Goal: Transaction & Acquisition: Download file/media

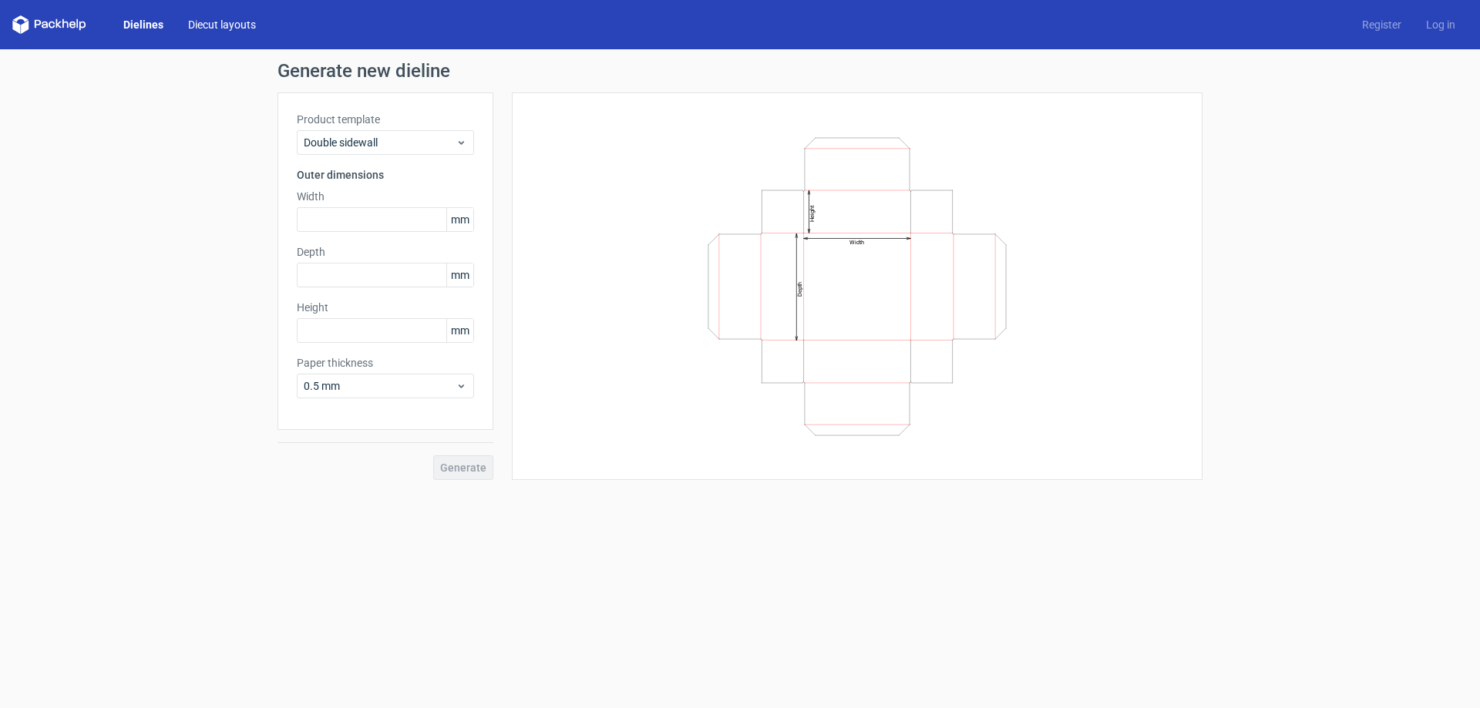
click at [231, 26] on link "Diecut layouts" at bounding box center [222, 24] width 92 height 15
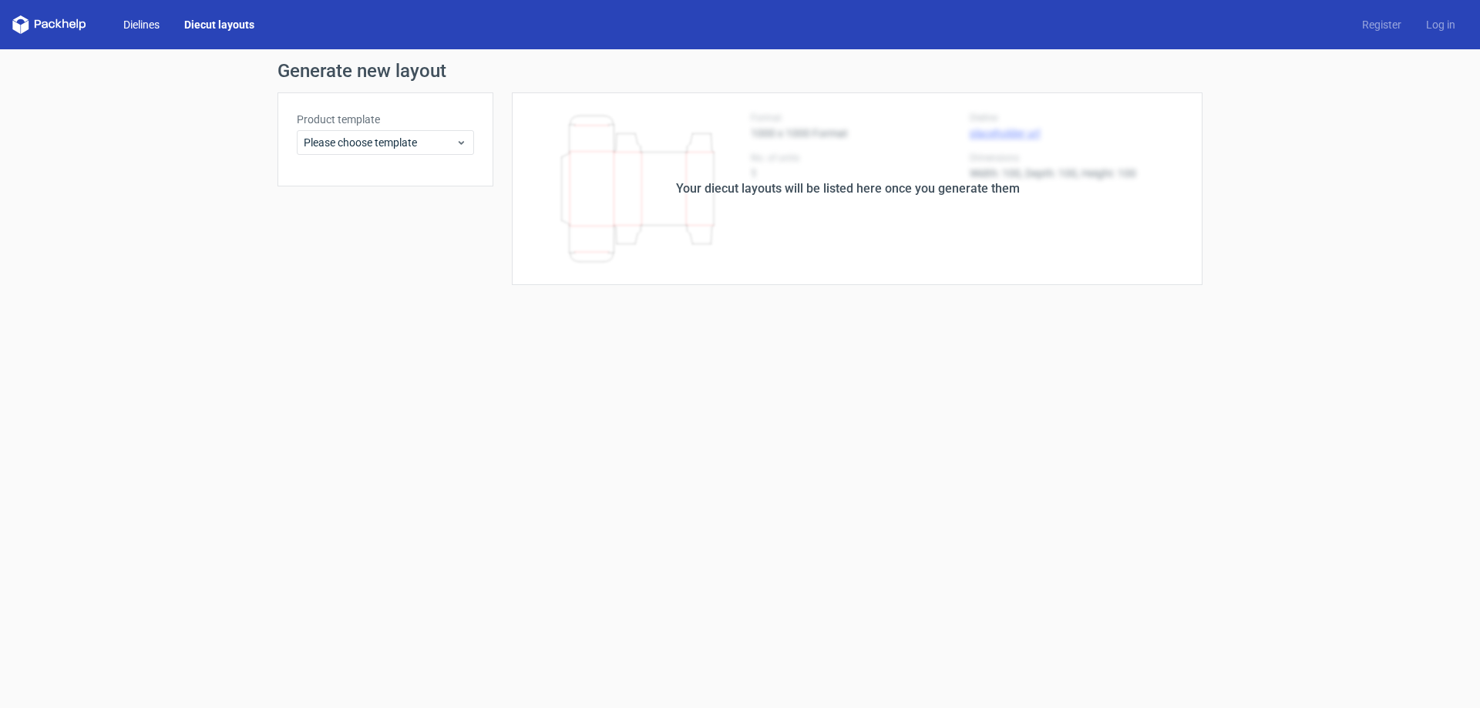
click at [162, 29] on link "Dielines" at bounding box center [141, 24] width 61 height 15
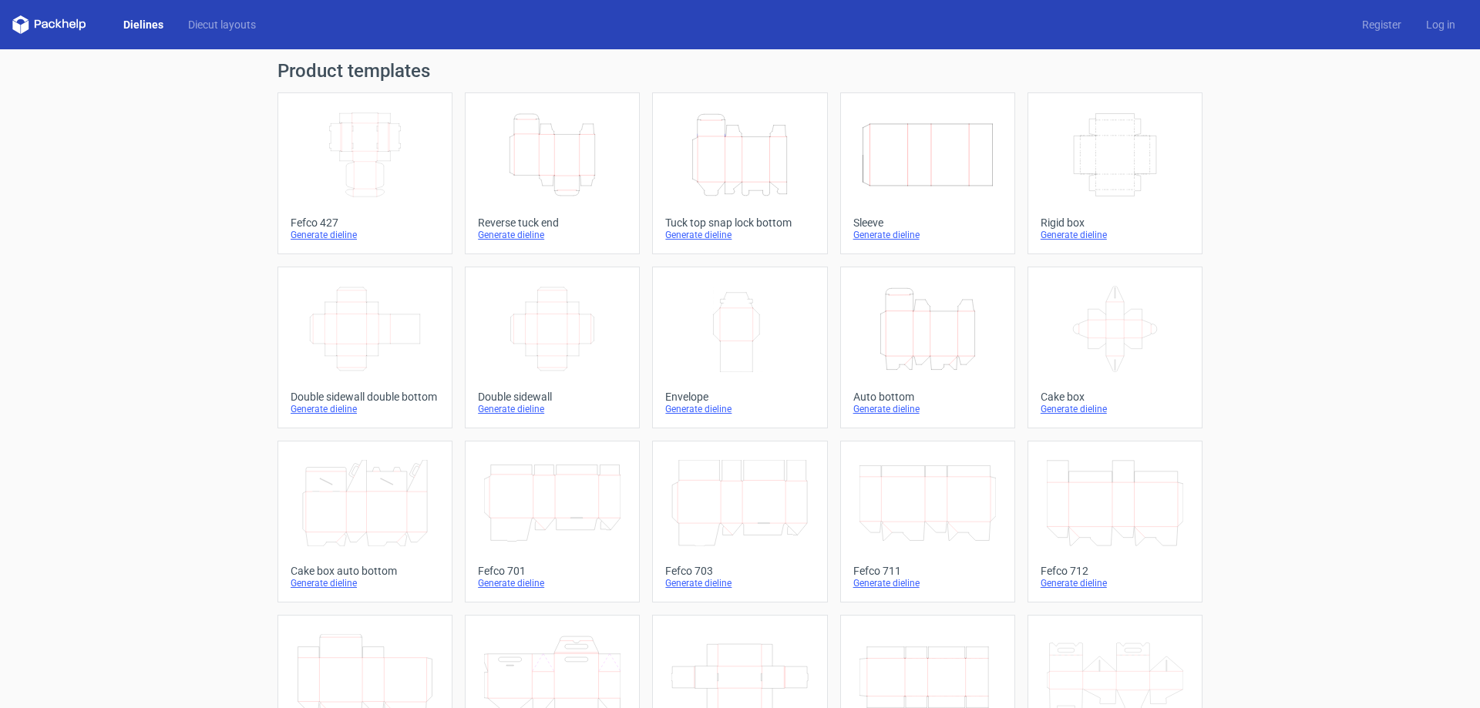
click at [791, 172] on icon "Height Depth Width" at bounding box center [739, 155] width 136 height 86
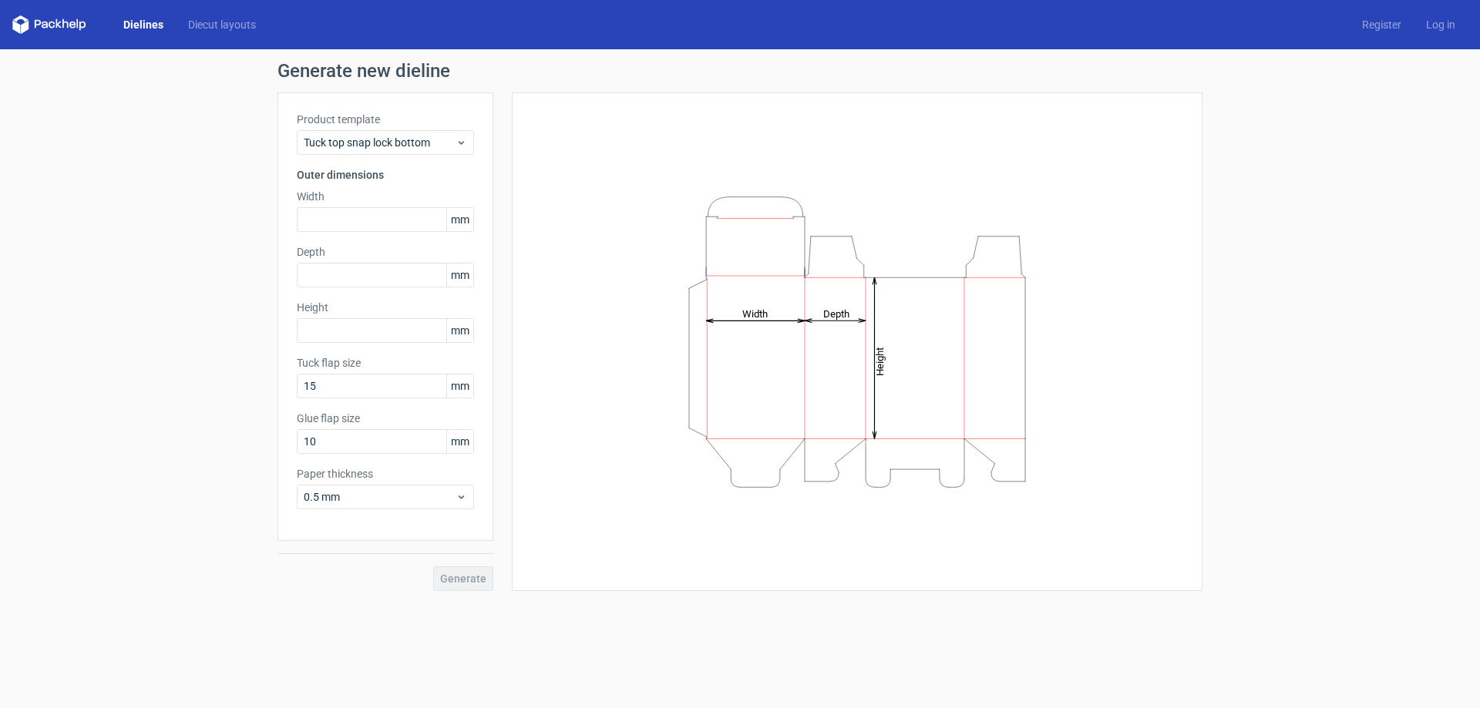
click at [876, 273] on icon "Height Depth Width" at bounding box center [857, 342] width 462 height 308
click at [363, 224] on input "text" at bounding box center [385, 219] width 177 height 25
click at [423, 227] on input "text" at bounding box center [385, 219] width 177 height 25
type input "130"
type input "35"
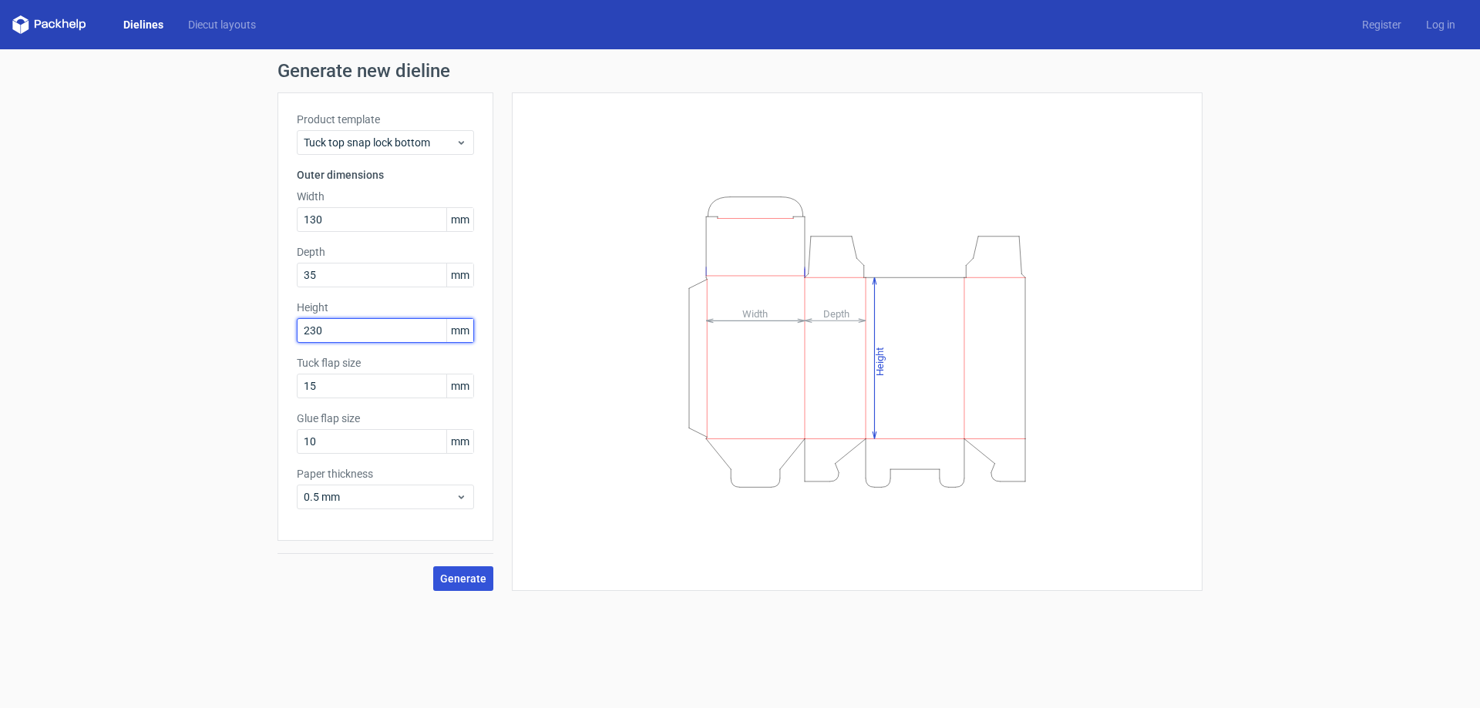
type input "230"
click at [466, 587] on button "Generate" at bounding box center [463, 579] width 60 height 25
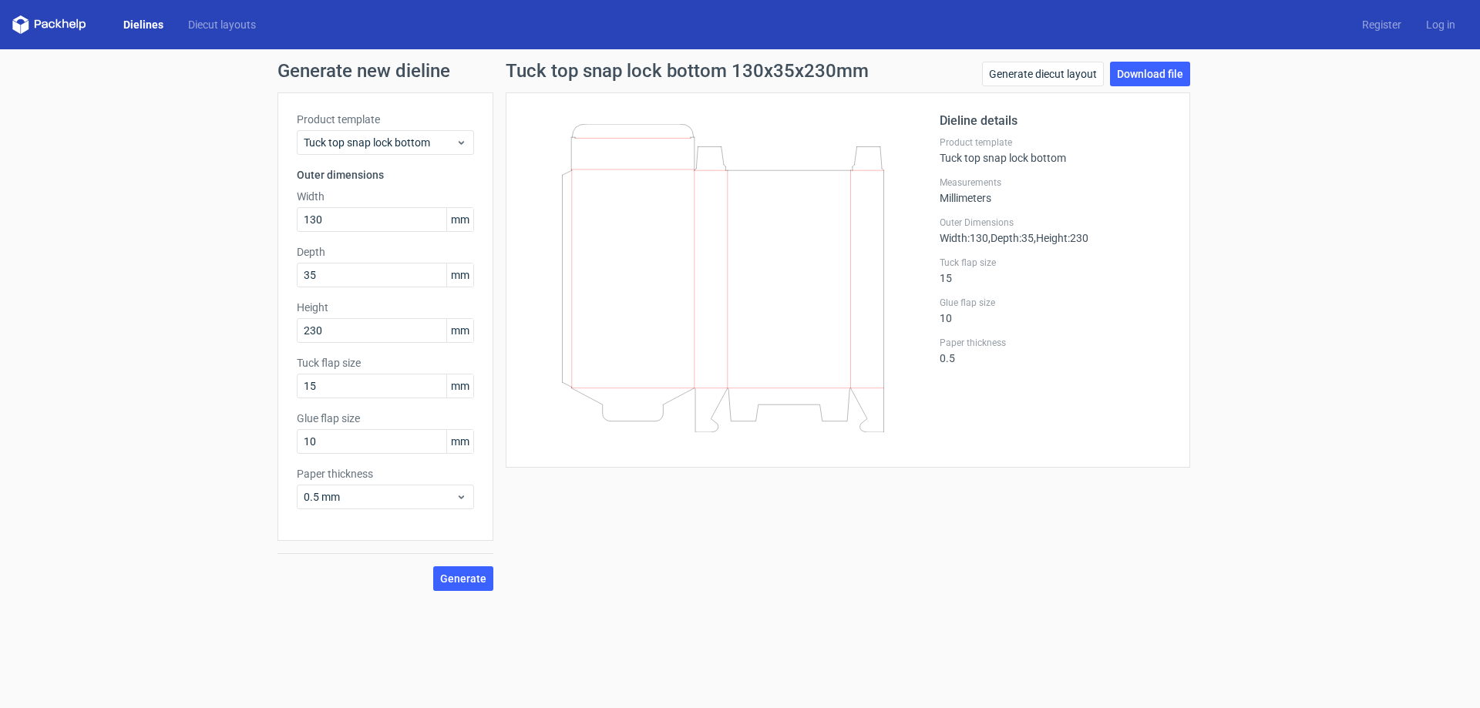
click at [1266, 556] on div "Generate new dieline Product template Tuck top snap lock bottom Outer dimension…" at bounding box center [740, 326] width 1480 height 554
click at [456, 589] on button "Generate" at bounding box center [463, 579] width 60 height 25
click at [1172, 74] on link "Download file" at bounding box center [1150, 74] width 80 height 25
